Goal: Task Accomplishment & Management: Use online tool/utility

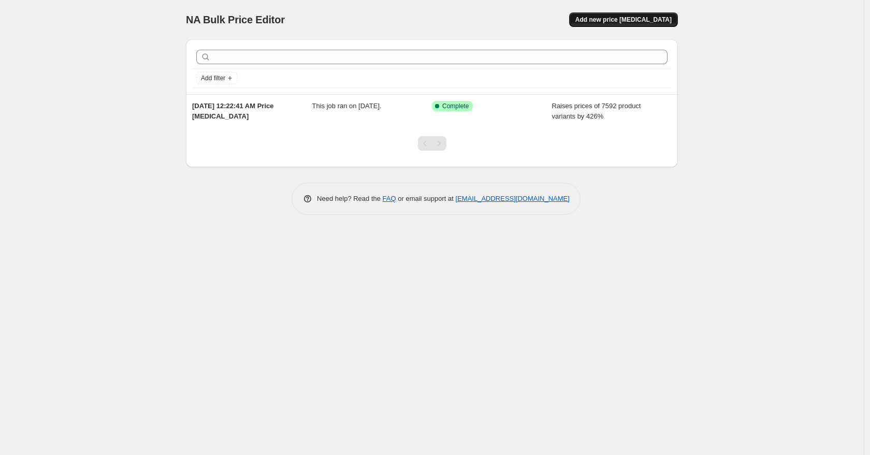
click at [621, 19] on span "Add new price [MEDICAL_DATA]" at bounding box center [623, 20] width 96 height 8
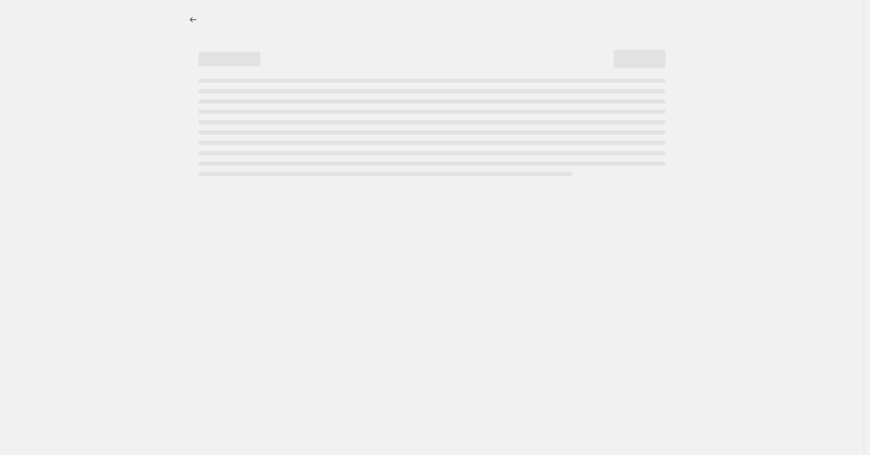
select select "percentage"
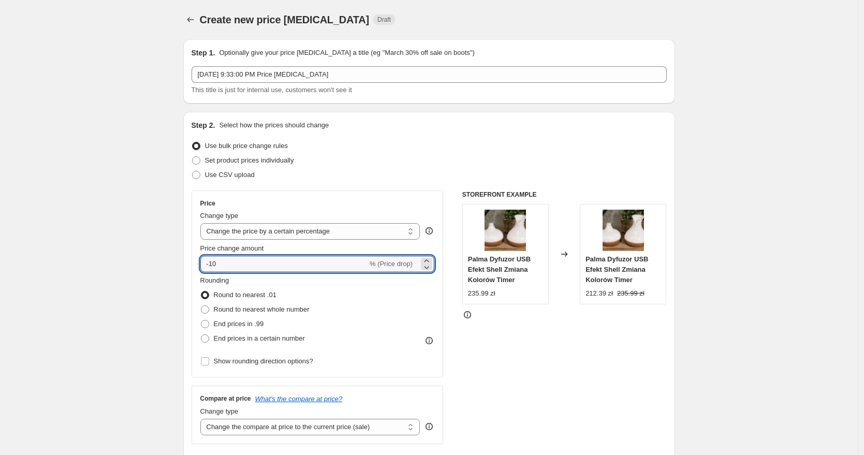
drag, startPoint x: 252, startPoint y: 263, endPoint x: 171, endPoint y: 271, distance: 81.7
drag, startPoint x: 223, startPoint y: 263, endPoint x: 170, endPoint y: 267, distance: 53.0
type input "33"
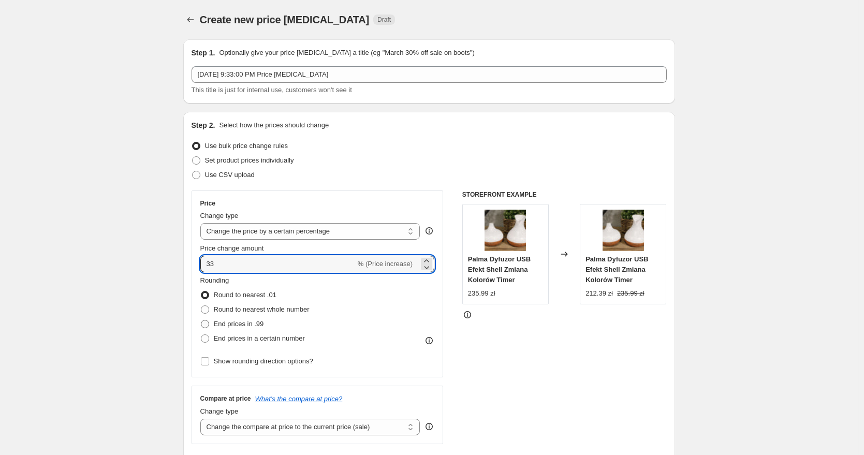
click at [209, 326] on span at bounding box center [205, 324] width 8 height 8
click at [201, 321] on input "End prices in .99" at bounding box center [201, 320] width 1 height 1
radio input "true"
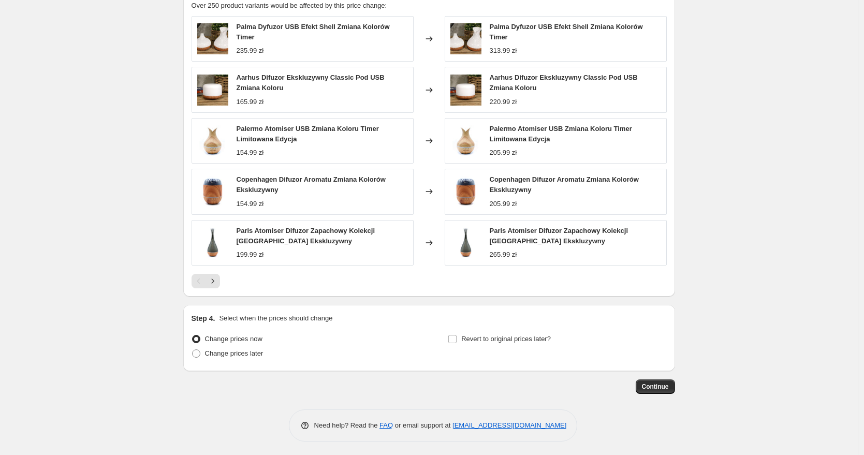
scroll to position [597, 0]
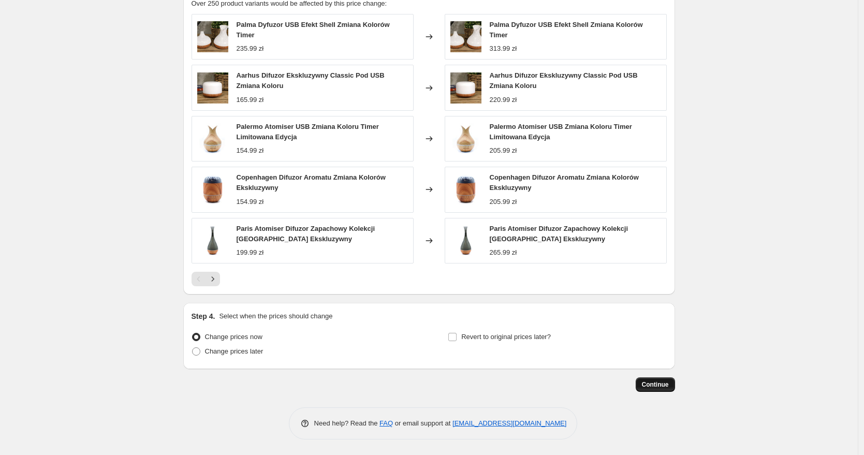
click at [668, 388] on span "Continue" at bounding box center [655, 385] width 27 height 8
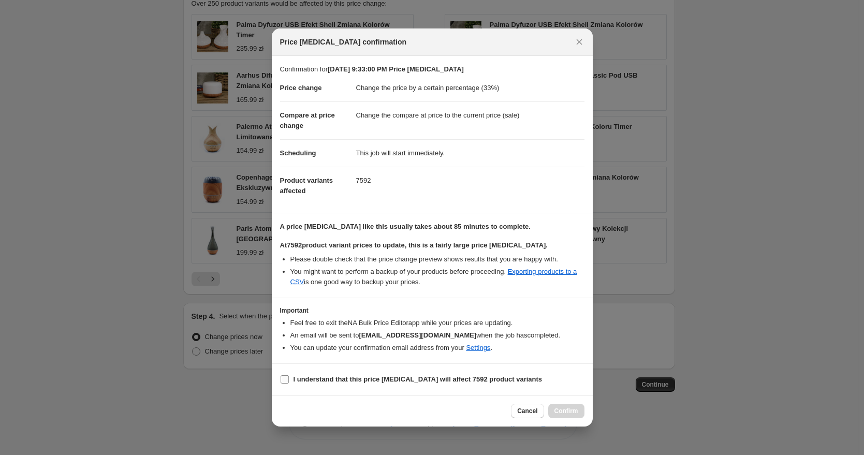
click at [307, 378] on b "I understand that this price [MEDICAL_DATA] will affect 7592 product variants" at bounding box center [418, 379] width 249 height 8
click at [289, 378] on input "I understand that this price [MEDICAL_DATA] will affect 7592 product variants" at bounding box center [285, 379] width 8 height 8
checkbox input "true"
click at [564, 412] on span "Confirm" at bounding box center [567, 411] width 24 height 8
